Goal: Find specific page/section: Find specific page/section

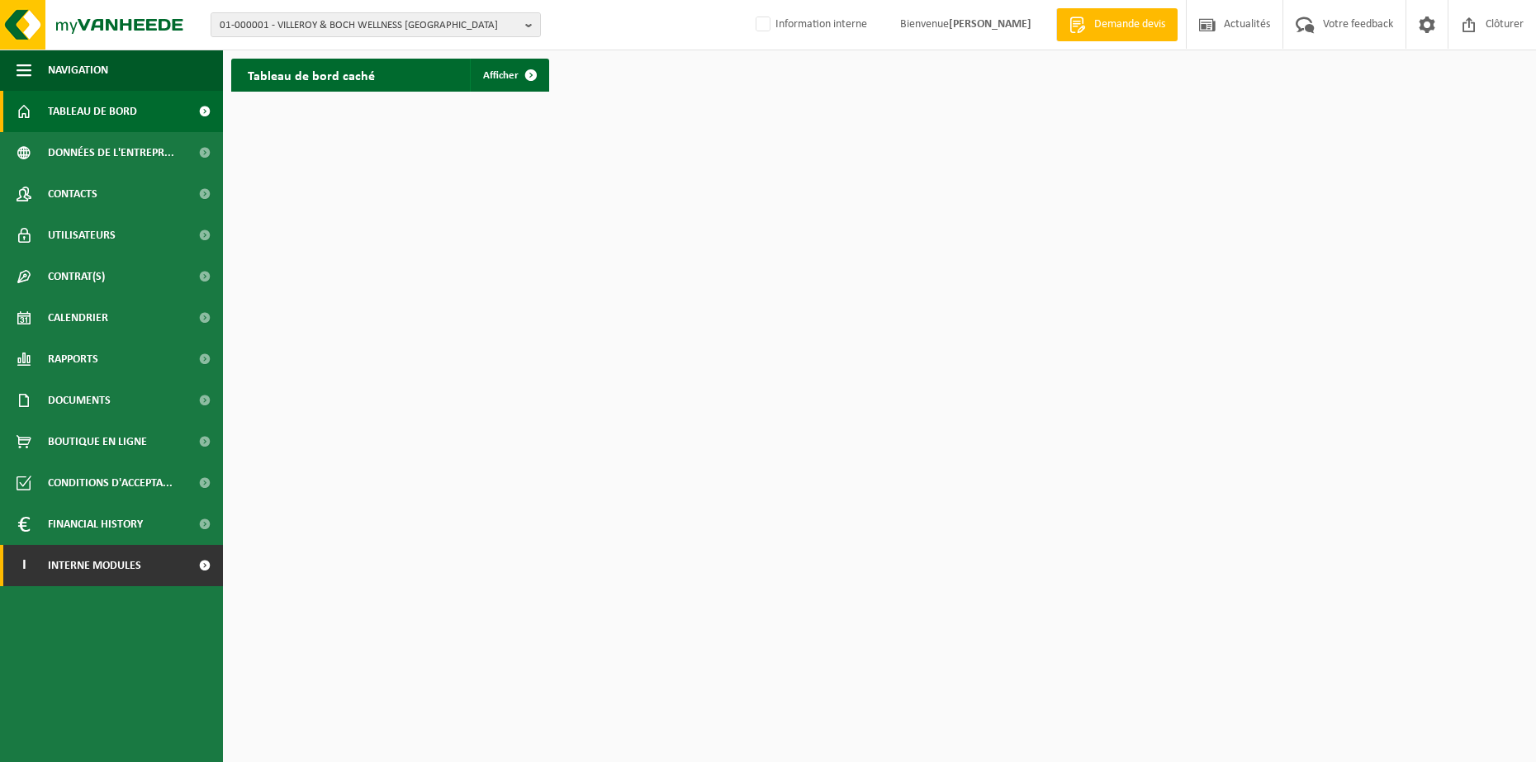
click at [145, 563] on link "I Interne modules" at bounding box center [111, 565] width 223 height 41
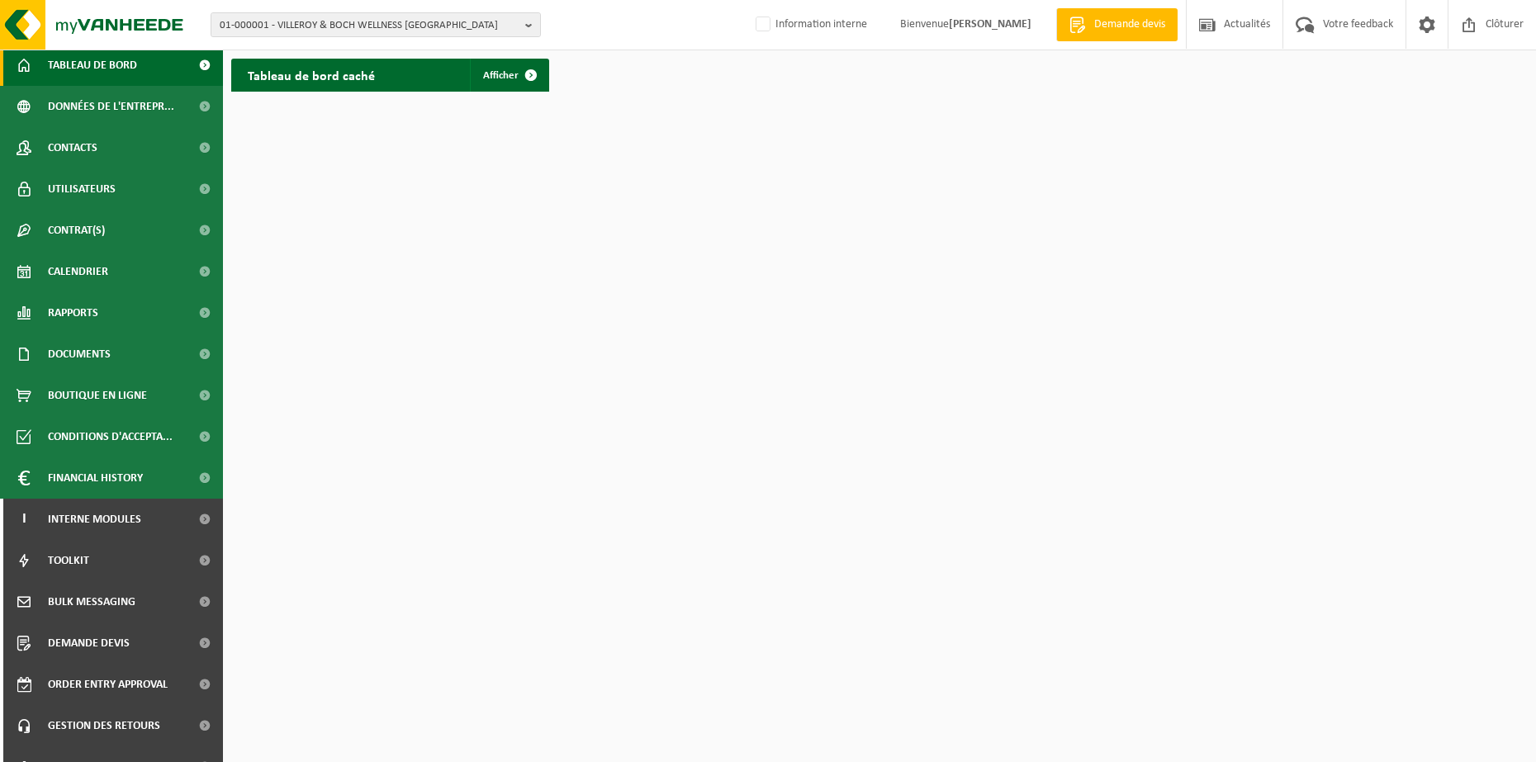
scroll to position [72, 0]
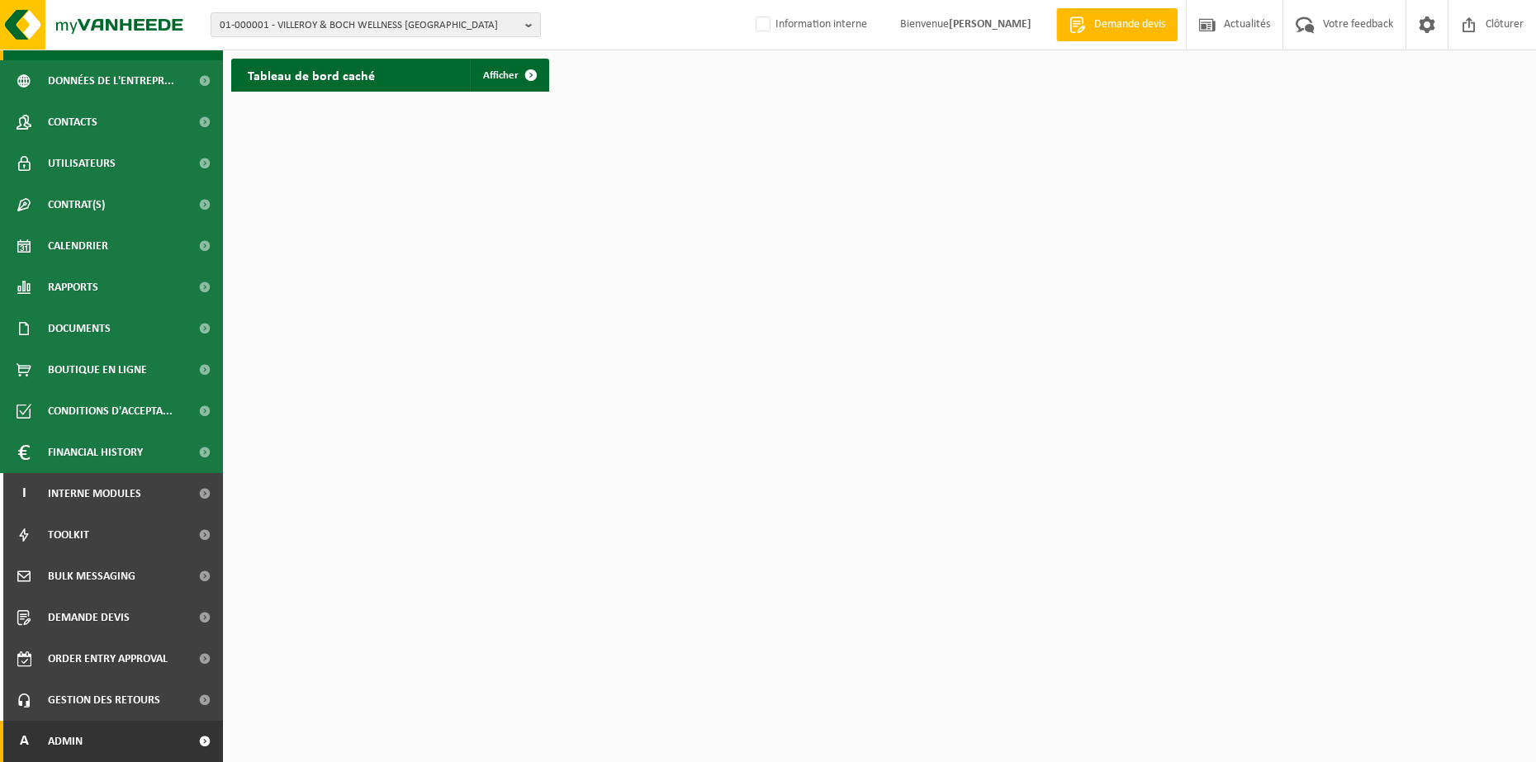
click at [126, 734] on link "A Admin" at bounding box center [111, 741] width 223 height 41
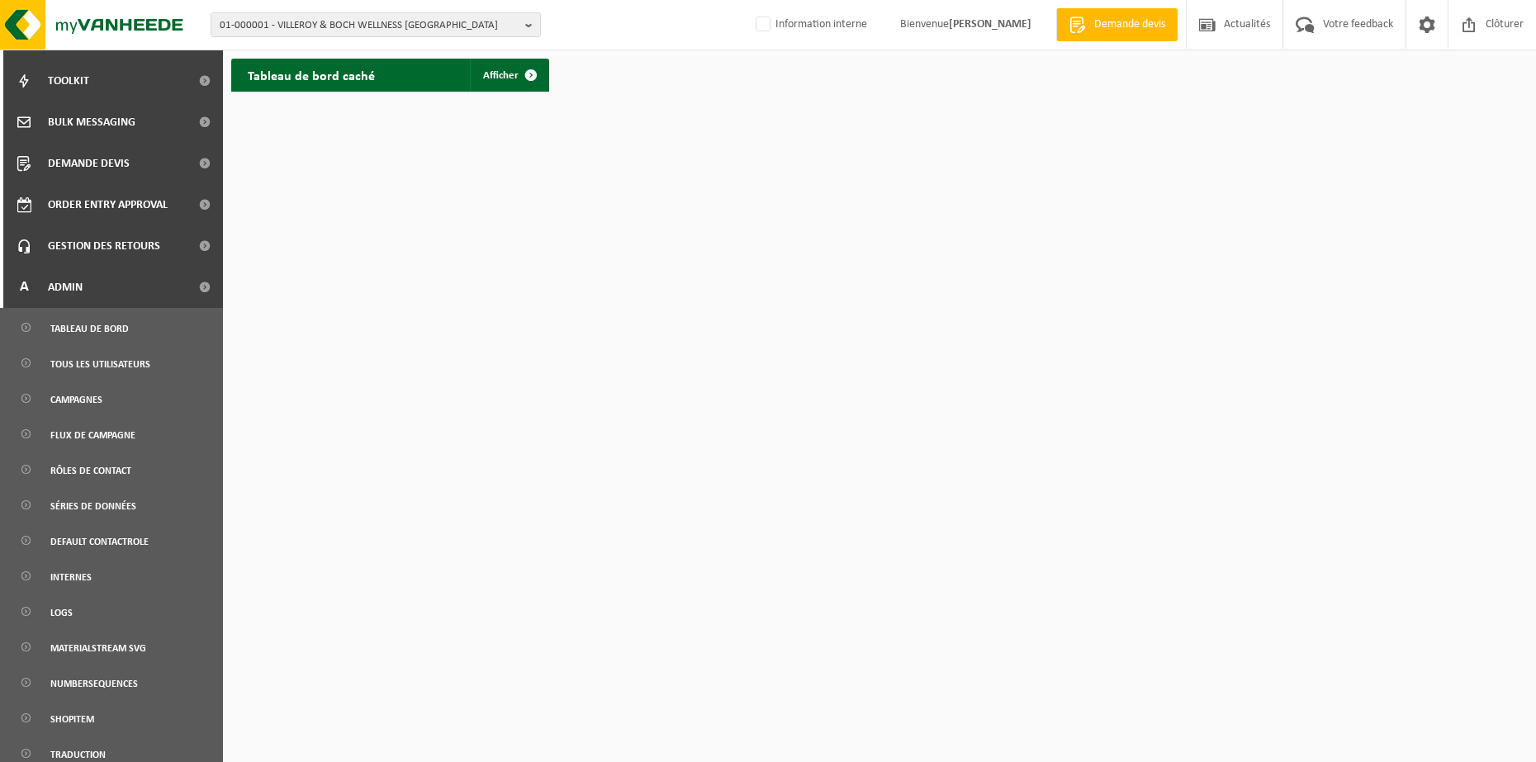
scroll to position [540, 0]
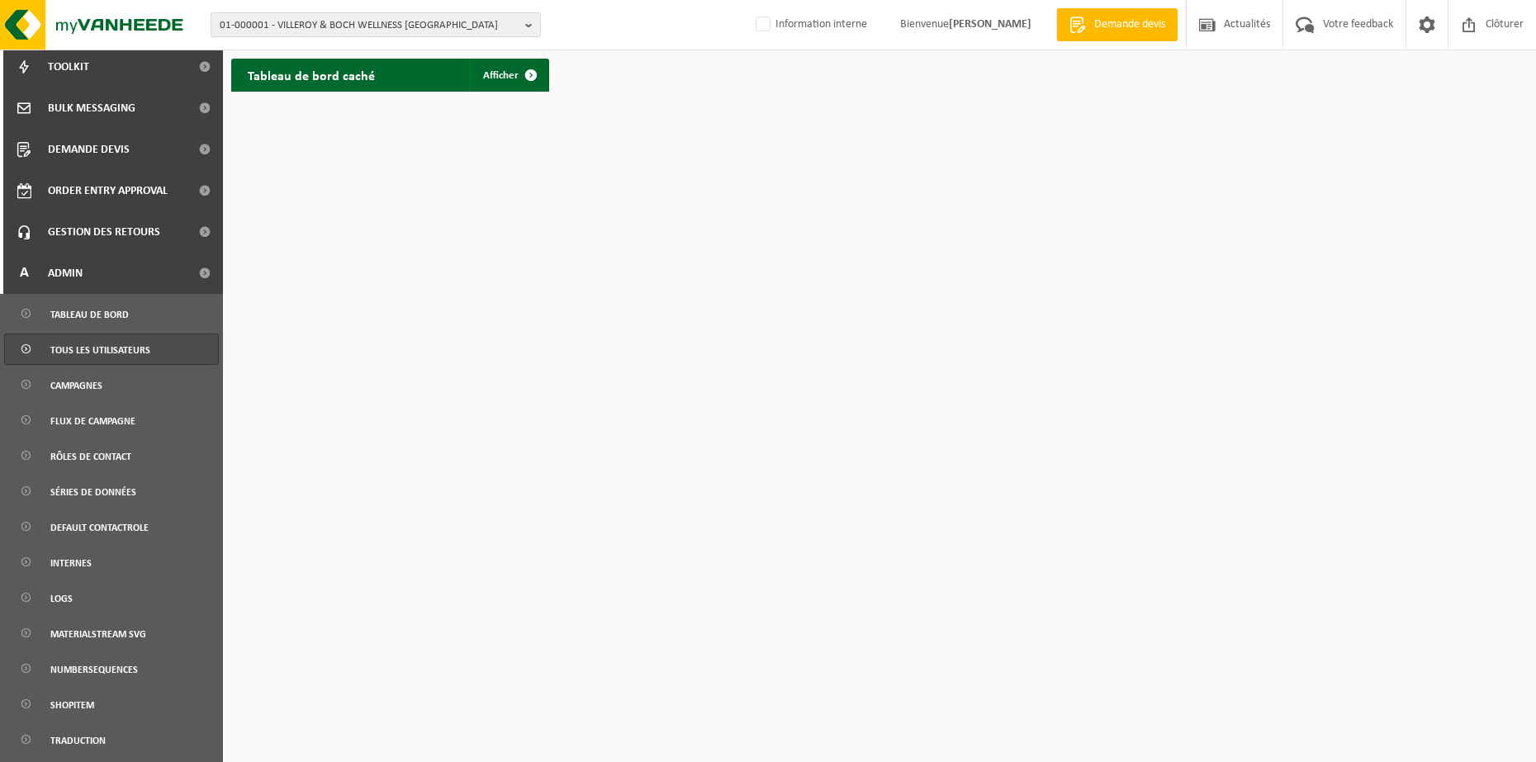
click at [145, 350] on span "Tous les utilisateurs" at bounding box center [100, 350] width 100 height 31
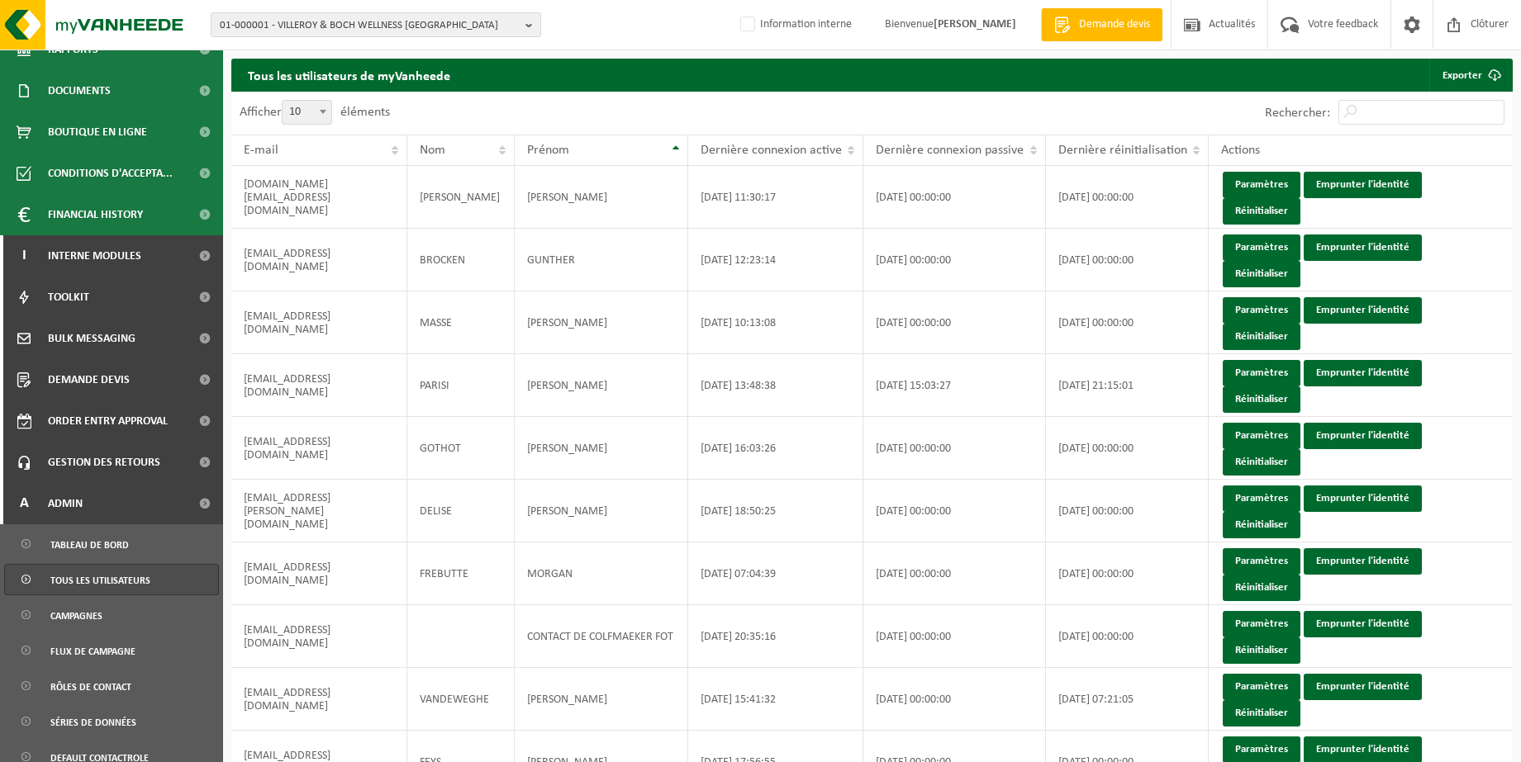
scroll to position [644, 0]
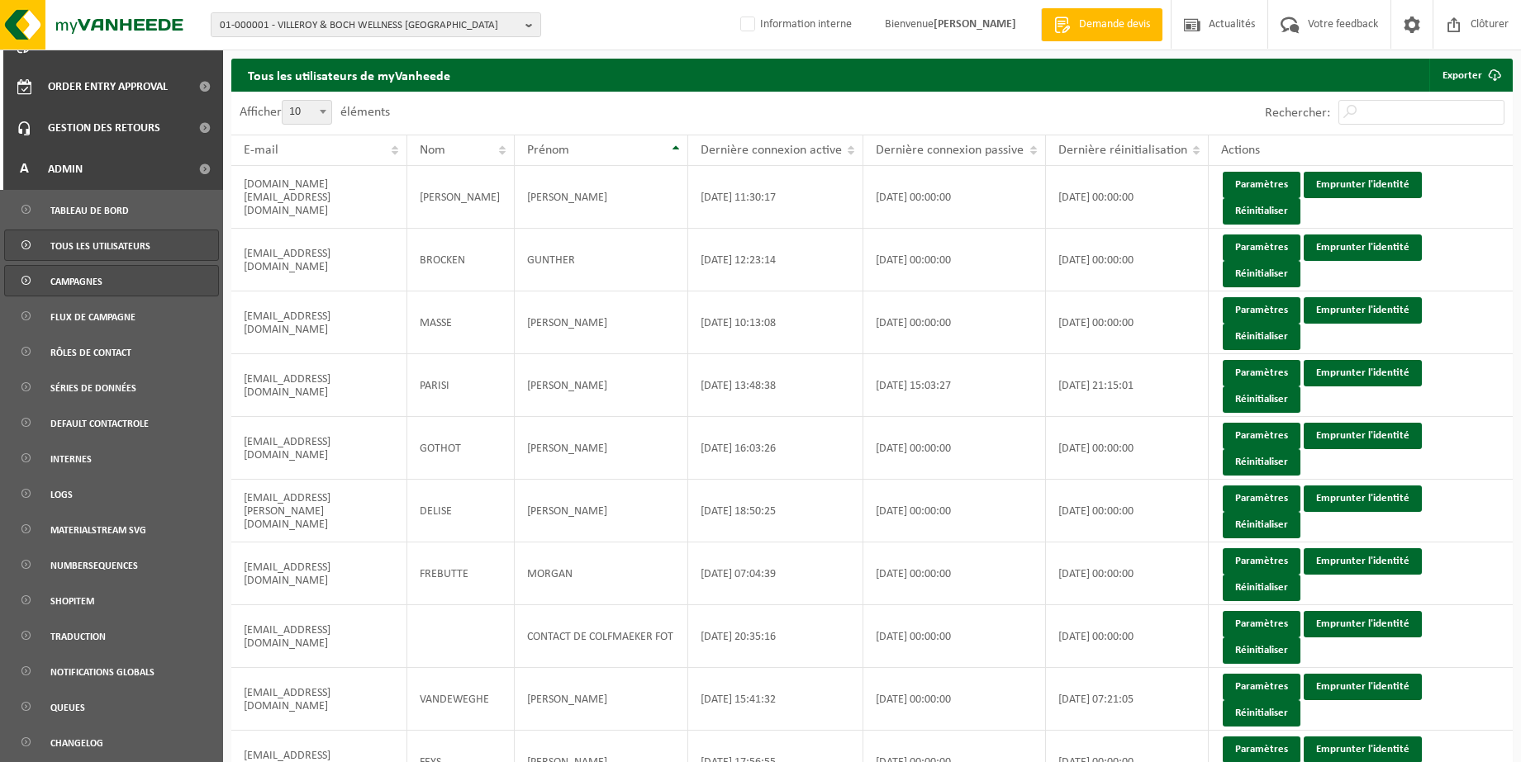
click at [118, 275] on link "Campagnes" at bounding box center [111, 280] width 215 height 31
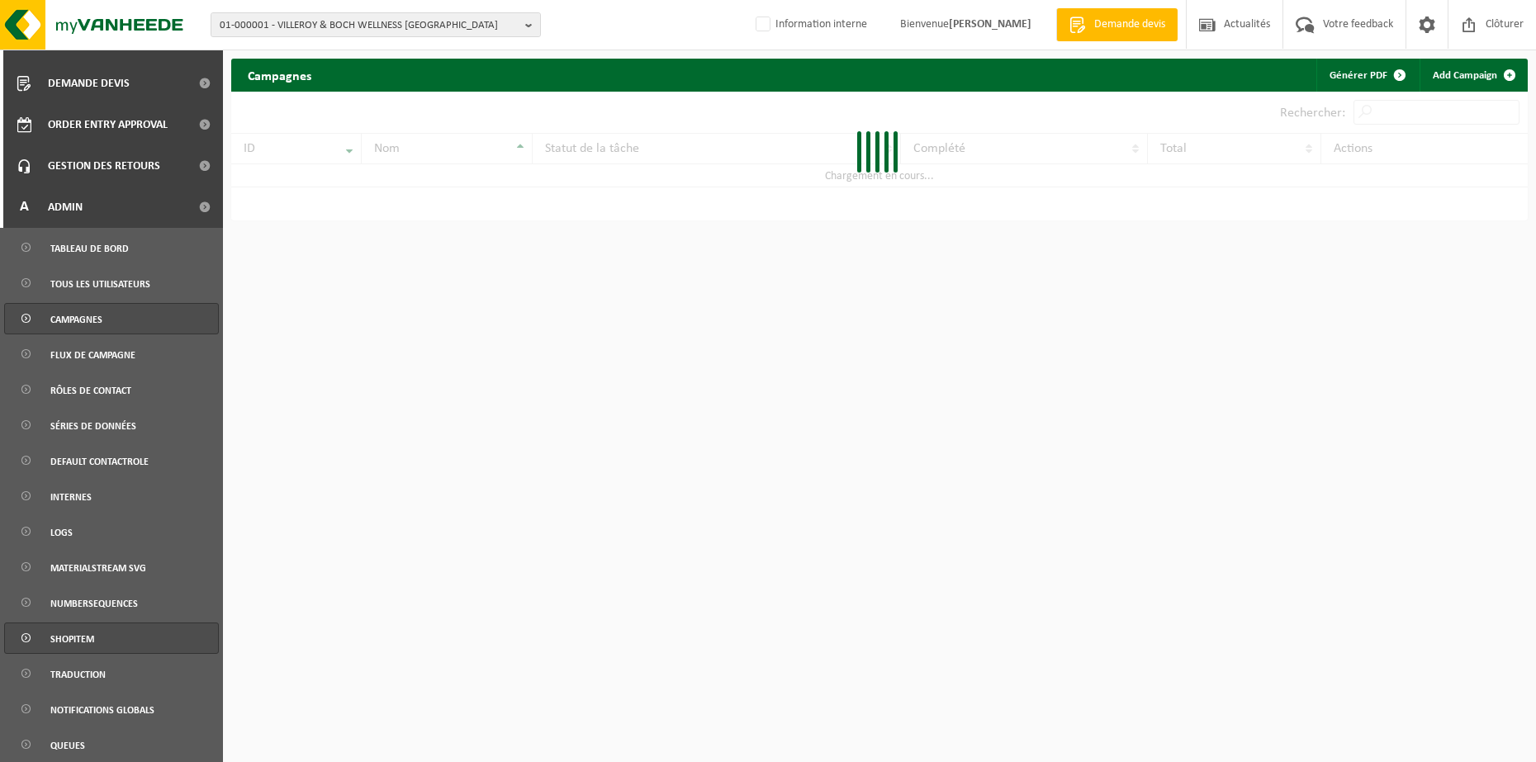
scroll to position [619, 0]
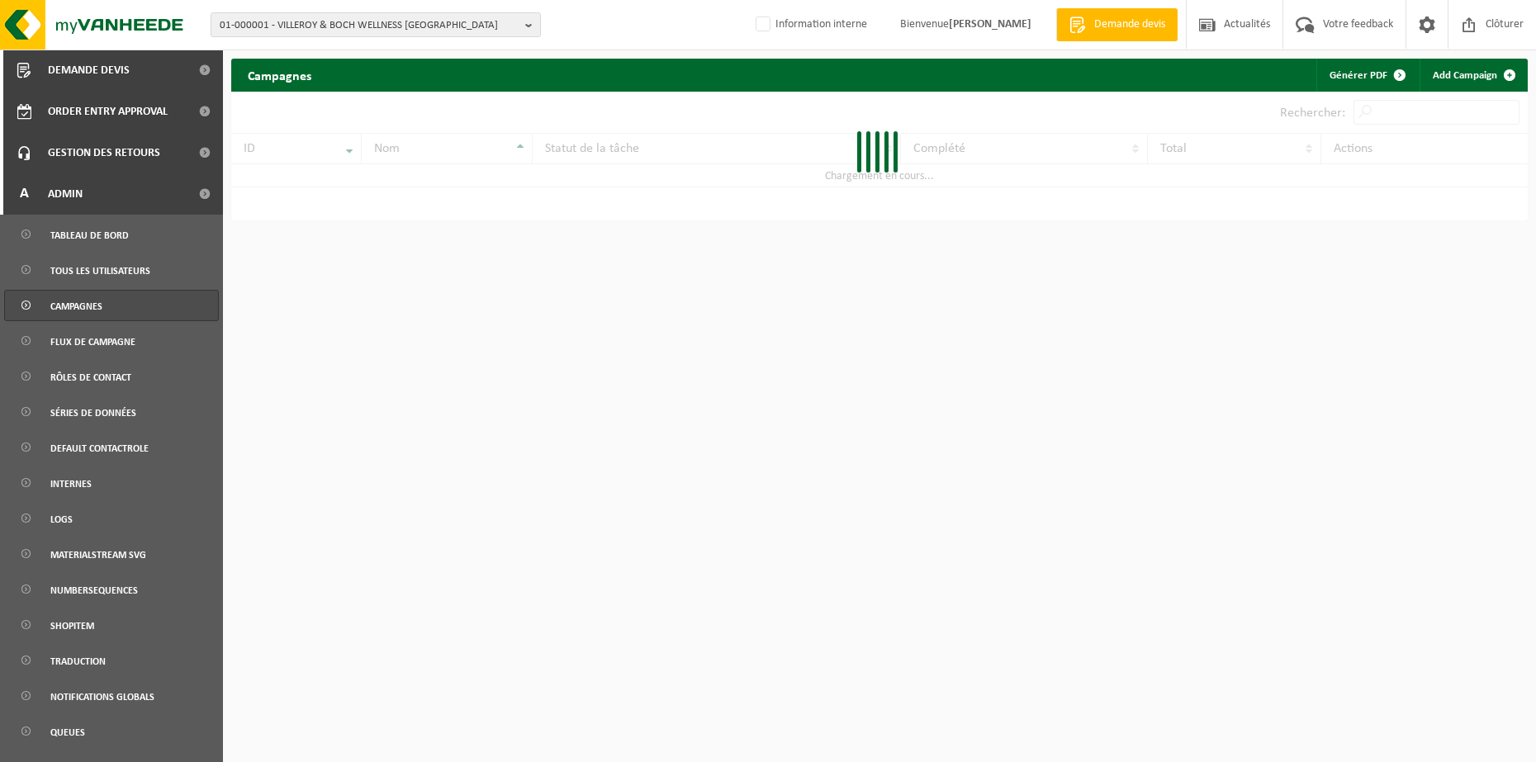
click at [113, 298] on link "Campagnes" at bounding box center [111, 305] width 215 height 31
